Goal: Obtain resource: Obtain resource

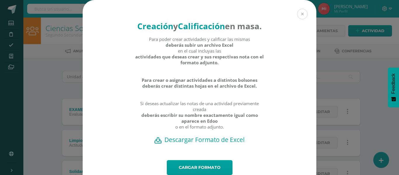
click at [302, 15] on button at bounding box center [302, 14] width 11 height 11
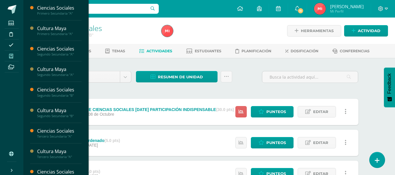
click at [11, 54] on icon at bounding box center [11, 56] width 4 height 5
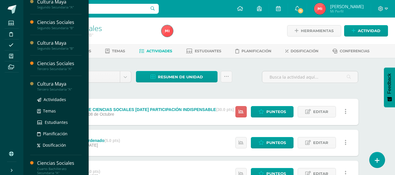
scroll to position [83, 0]
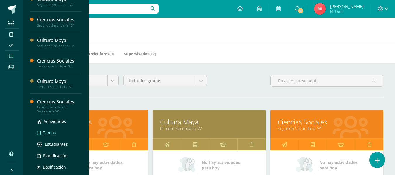
scroll to position [88, 0]
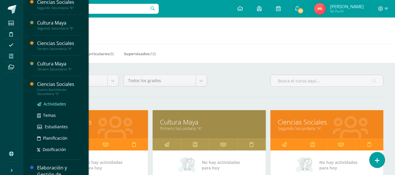
click at [54, 105] on span "Actividades" at bounding box center [55, 104] width 23 height 6
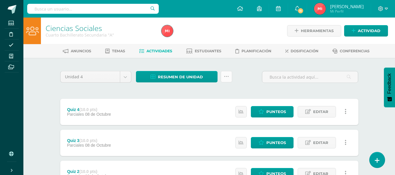
click at [226, 76] on icon at bounding box center [226, 76] width 5 height 5
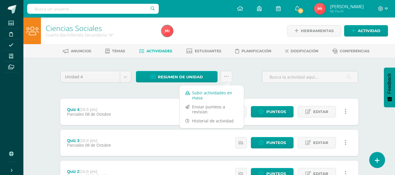
click at [216, 94] on link "Subir actividades en masa" at bounding box center [212, 95] width 64 height 14
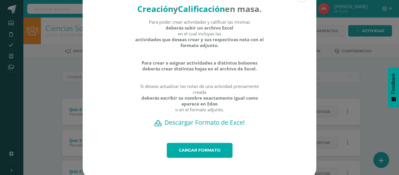
scroll to position [33, 0]
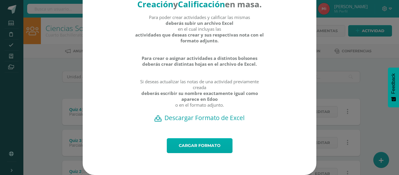
click at [213, 149] on link "Cargar formato" at bounding box center [200, 145] width 66 height 15
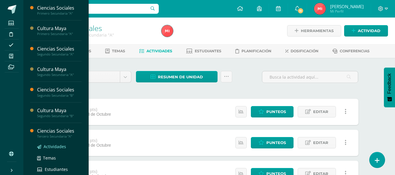
click at [48, 145] on span "Actividades" at bounding box center [55, 147] width 23 height 6
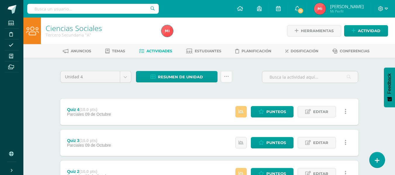
click at [225, 76] on icon at bounding box center [226, 76] width 5 height 5
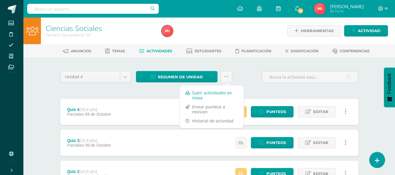
click at [215, 97] on link "Subir actividades en masa" at bounding box center [212, 95] width 64 height 14
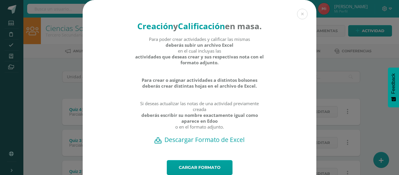
click at [207, 144] on h2 "Descargar Formato de Excel" at bounding box center [199, 140] width 213 height 8
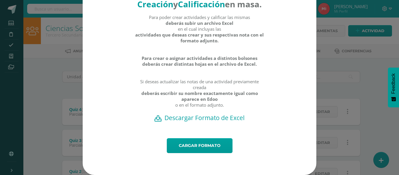
scroll to position [33, 0]
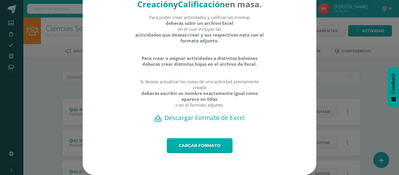
click at [193, 139] on link "Cargar formato" at bounding box center [200, 145] width 66 height 15
